Goal: Check status: Check status

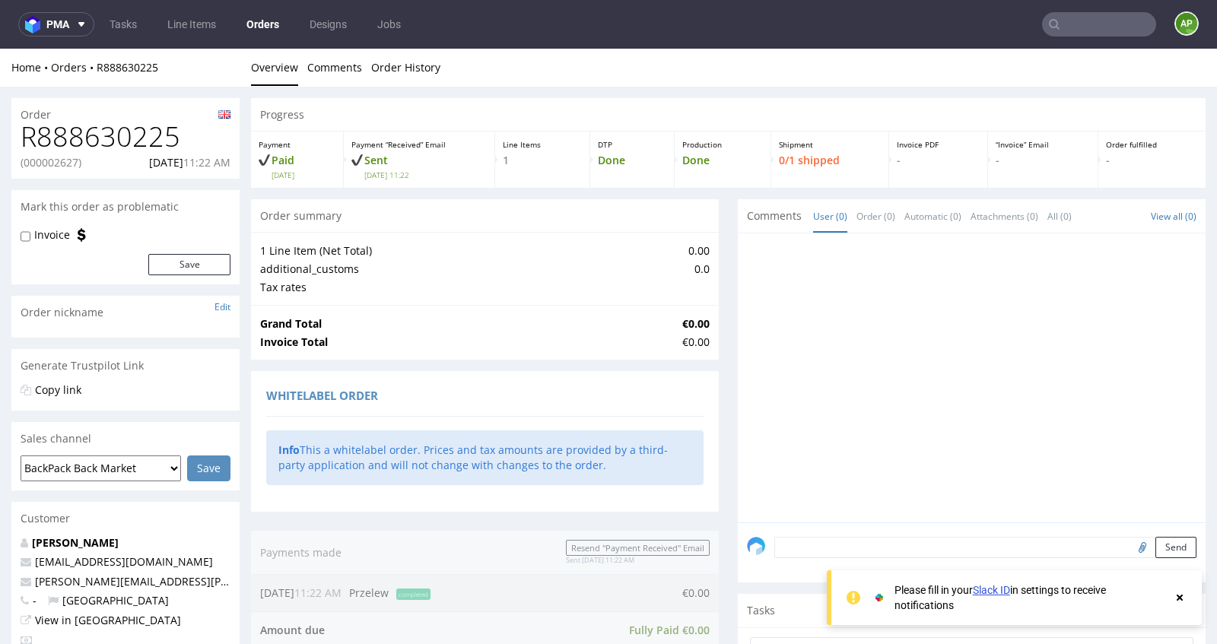
click at [1184, 598] on icon at bounding box center [1180, 598] width 14 height 12
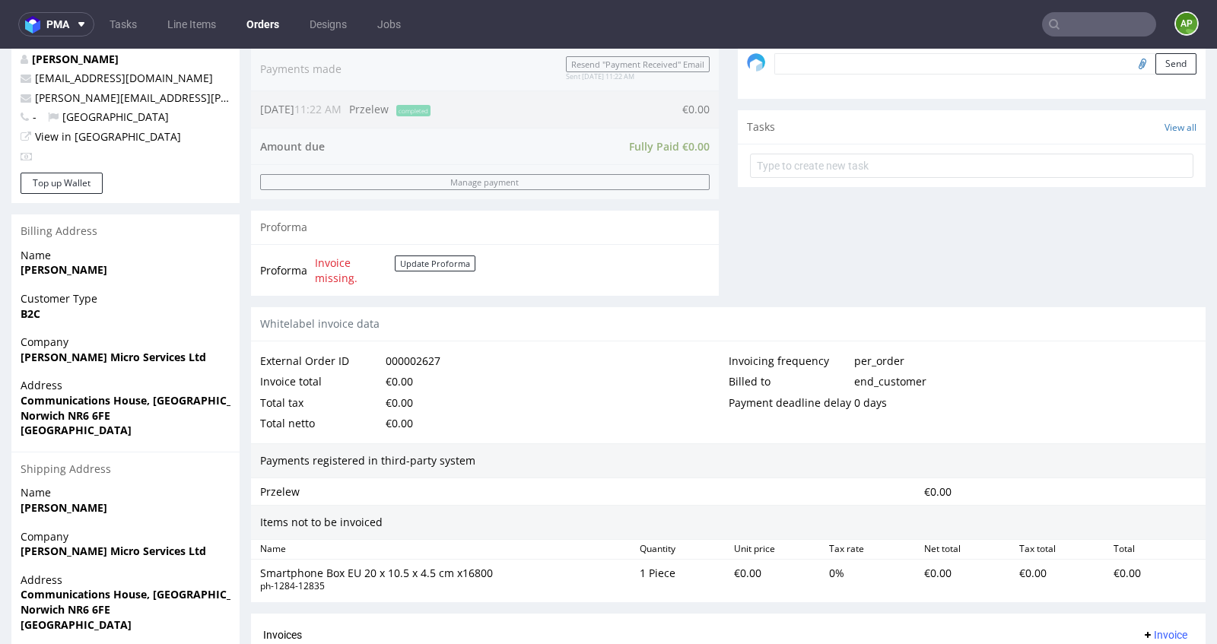
scroll to position [485, 0]
click at [57, 268] on strong "Kieran Read" at bounding box center [64, 268] width 87 height 14
copy strong "Kieran Read"
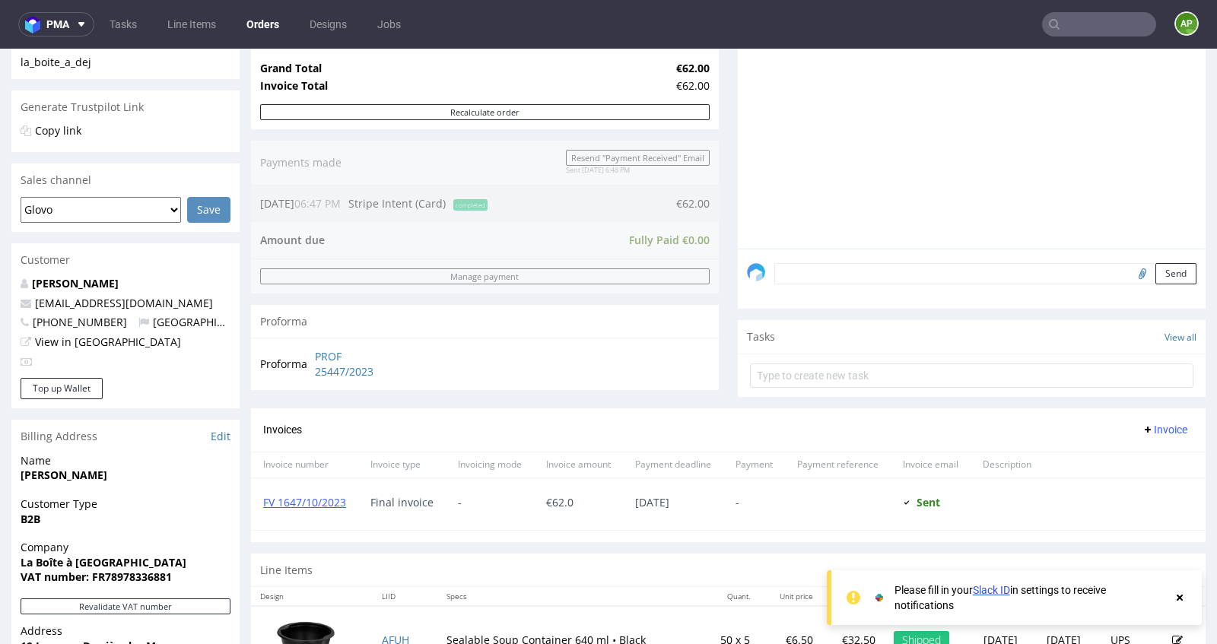
scroll to position [606, 0]
